Goal: Task Accomplishment & Management: Manage account settings

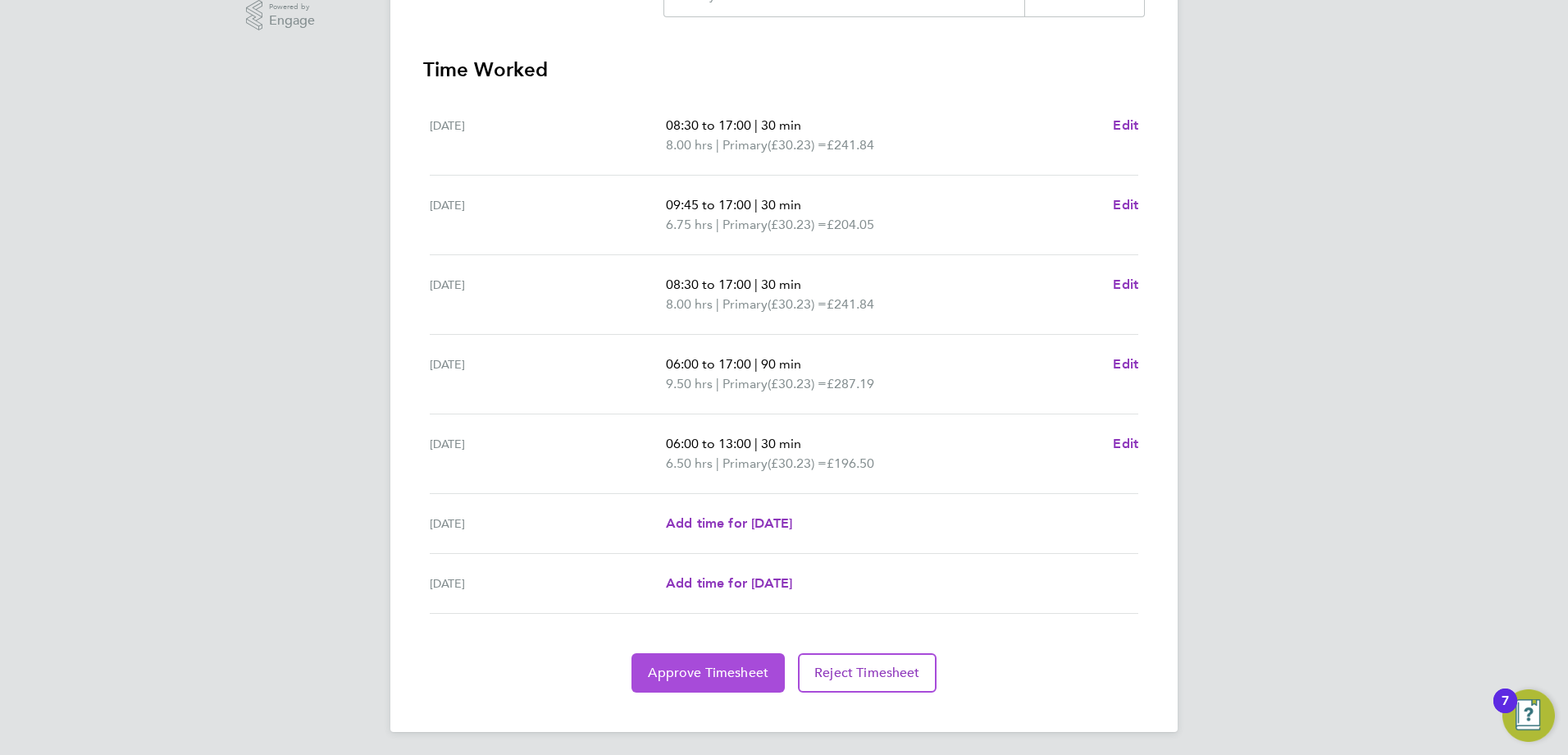
scroll to position [431, 0]
click at [718, 663] on span "Approve Timesheet" at bounding box center [708, 669] width 121 height 17
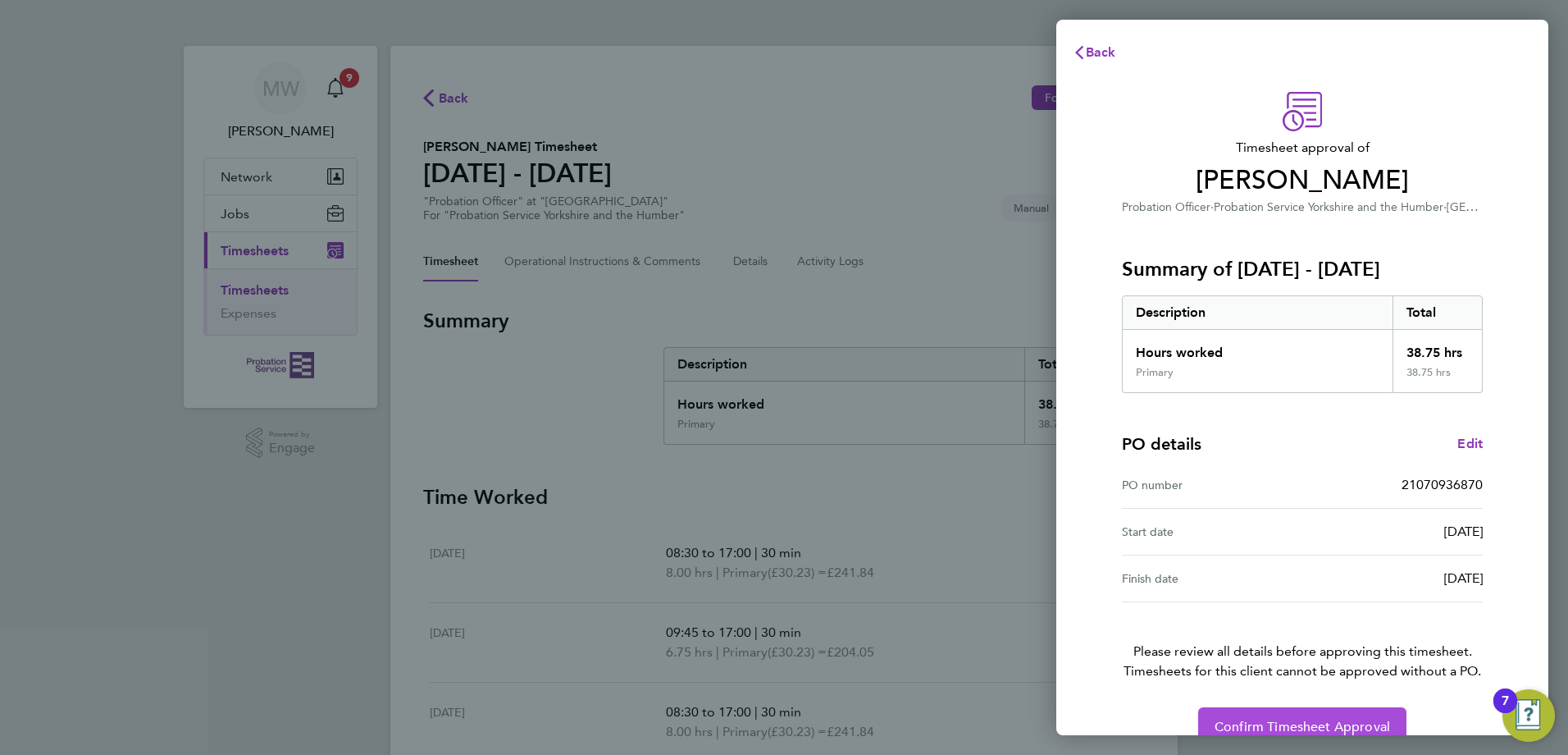
click at [1322, 719] on span "Confirm Timesheet Approval" at bounding box center [1302, 726] width 176 height 17
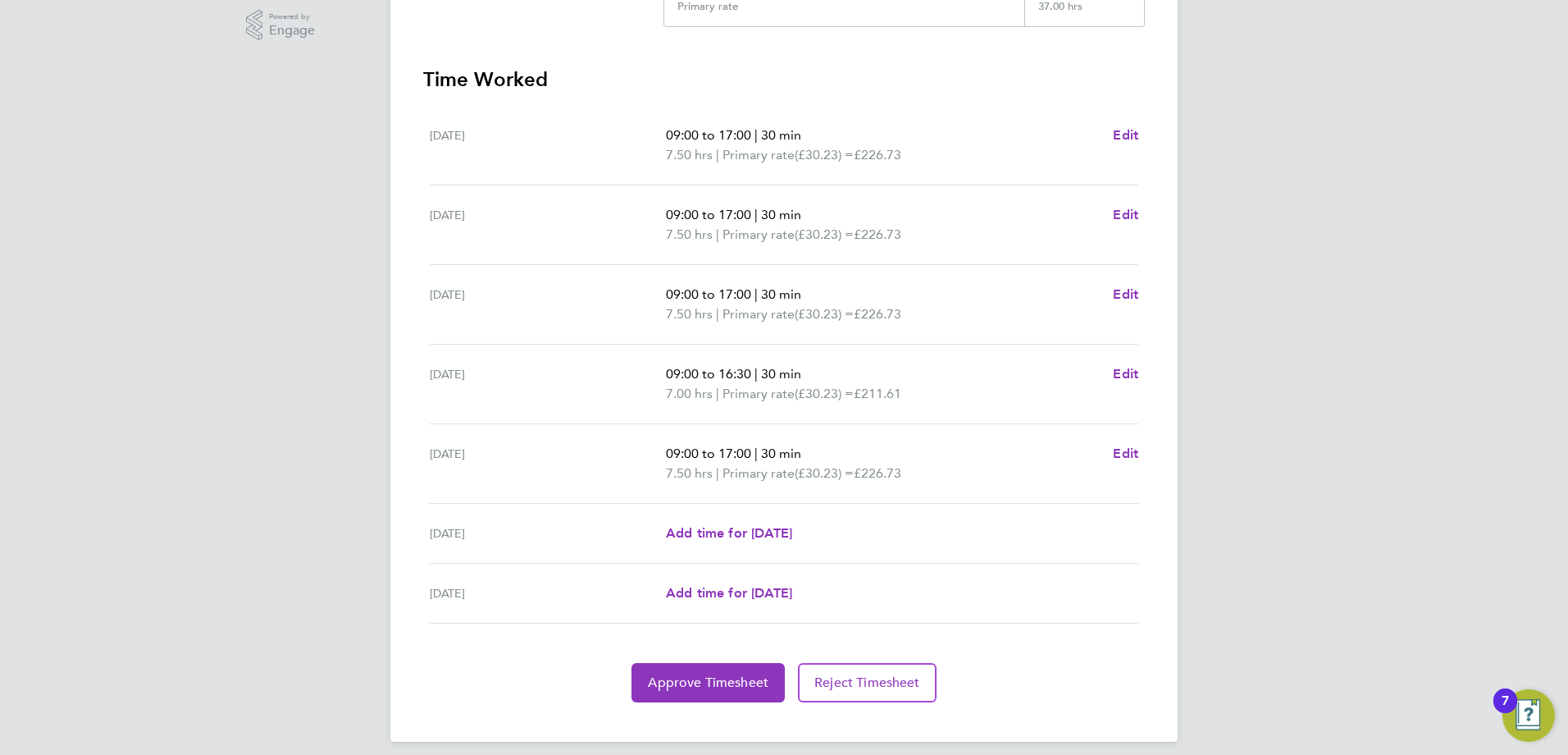
scroll to position [431, 0]
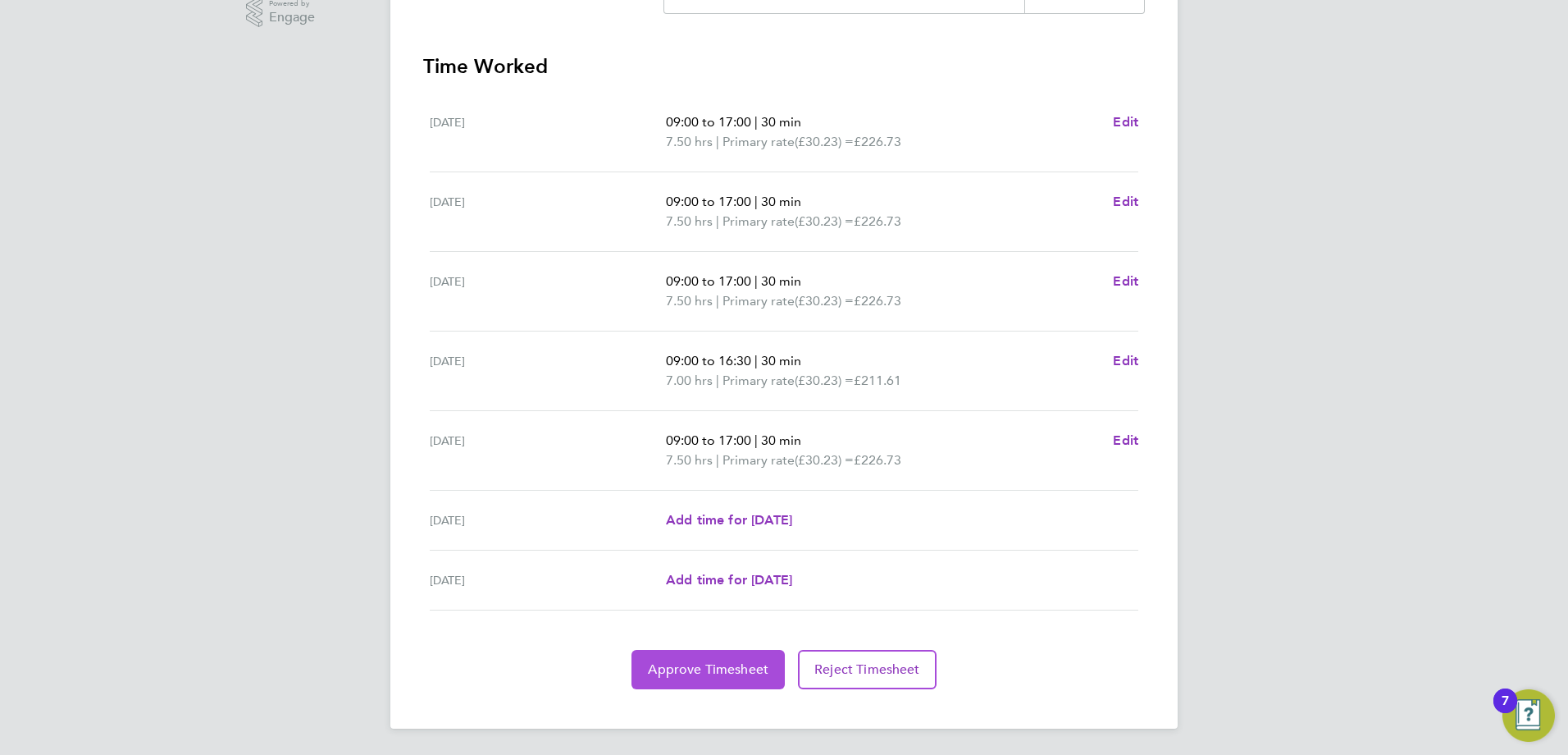
click at [720, 663] on span "Approve Timesheet" at bounding box center [708, 669] width 121 height 17
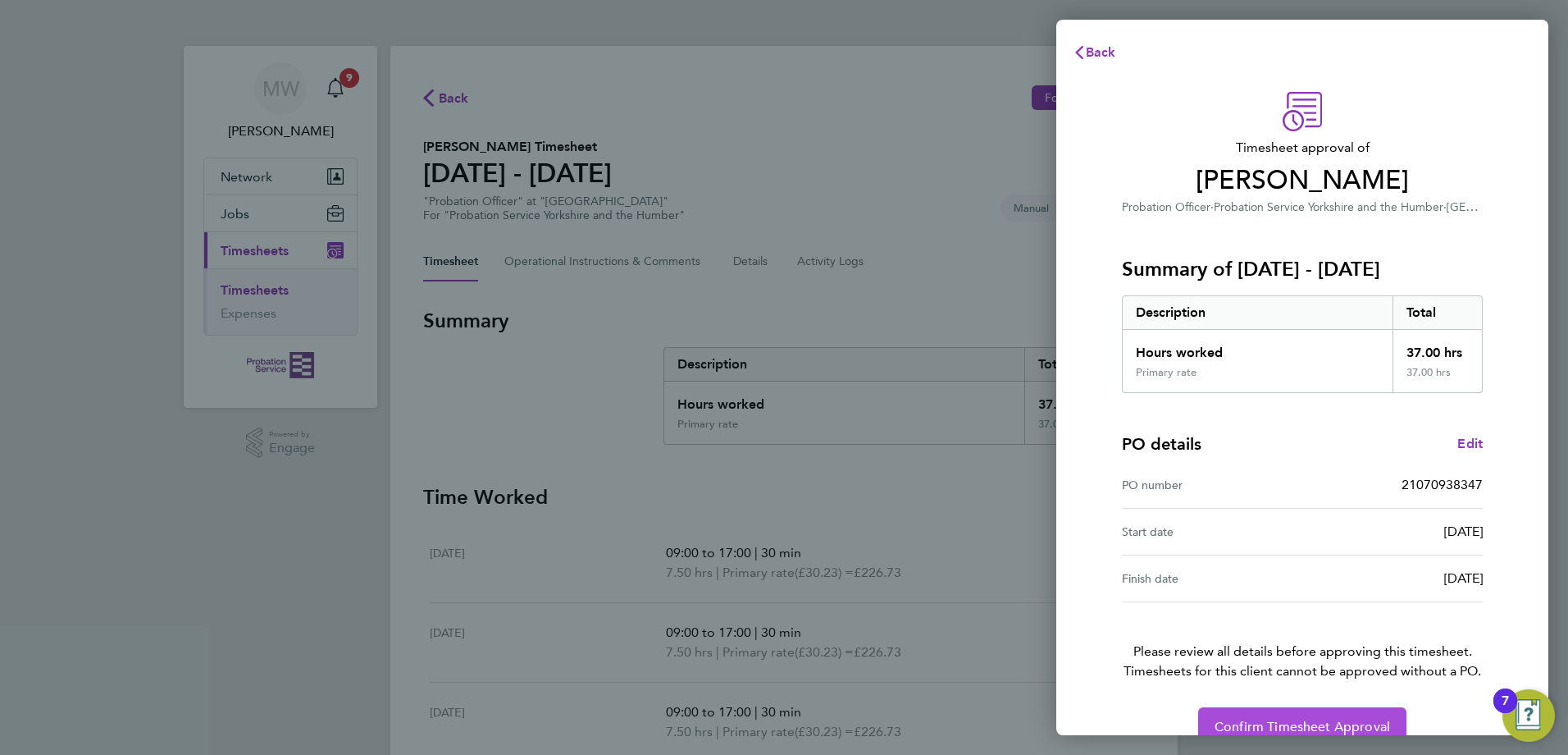
click at [1295, 718] on span "Confirm Timesheet Approval" at bounding box center [1302, 726] width 176 height 17
